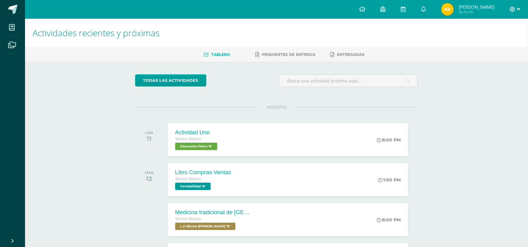
click at [515, 10] on icon at bounding box center [513, 10] width 6 height 6
click at [500, 41] on span "Cerrar sesión" at bounding box center [499, 43] width 28 height 6
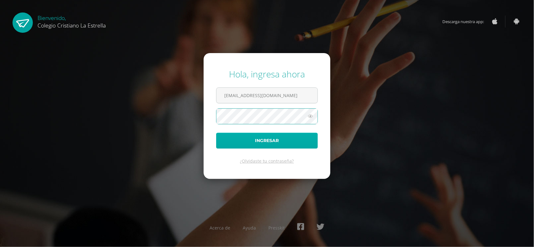
type input "221@laestrella.edu.gt"
click at [216, 133] on button "Ingresar" at bounding box center [267, 141] width 102 height 16
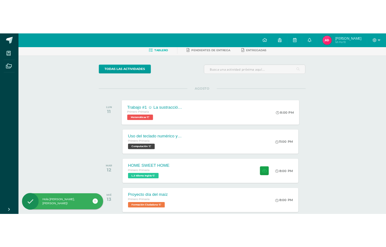
scroll to position [32, 0]
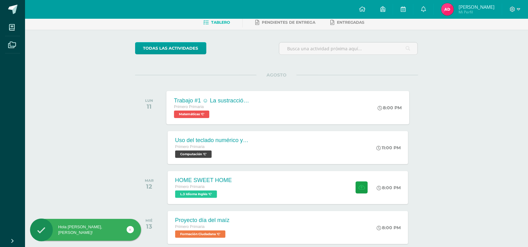
click at [244, 110] on div "Primero Primaria" at bounding box center [212, 107] width 76 height 7
